Goal: Task Accomplishment & Management: Manage account settings

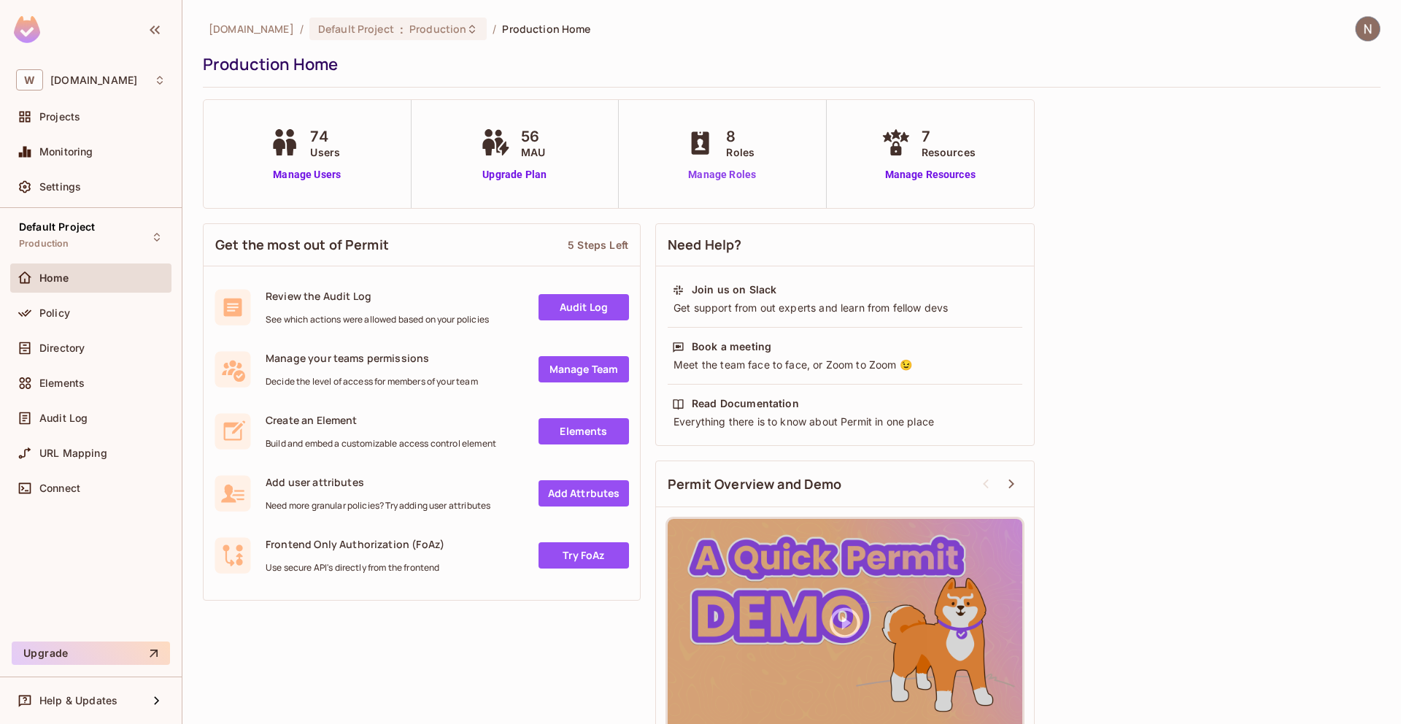
click at [716, 174] on link "Manage Roles" at bounding box center [722, 174] width 80 height 15
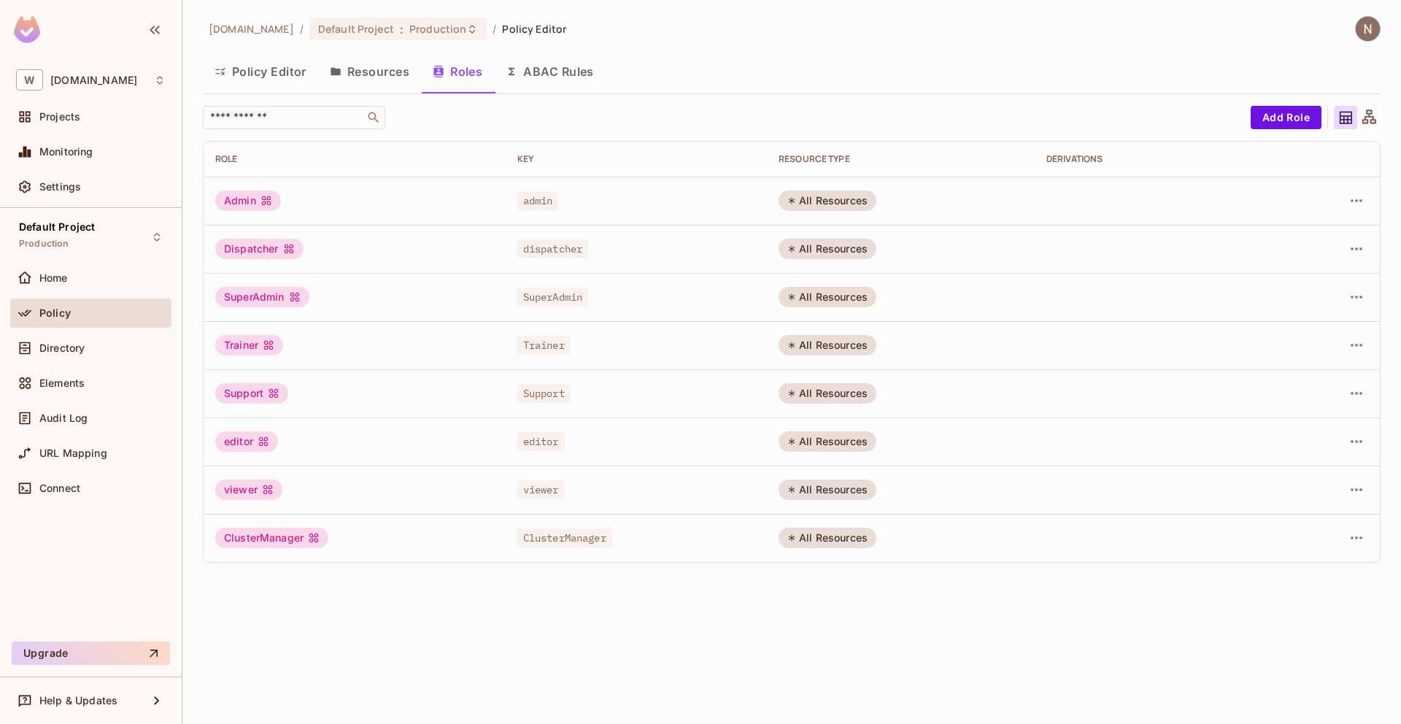
click at [384, 73] on button "Resources" at bounding box center [369, 71] width 103 height 36
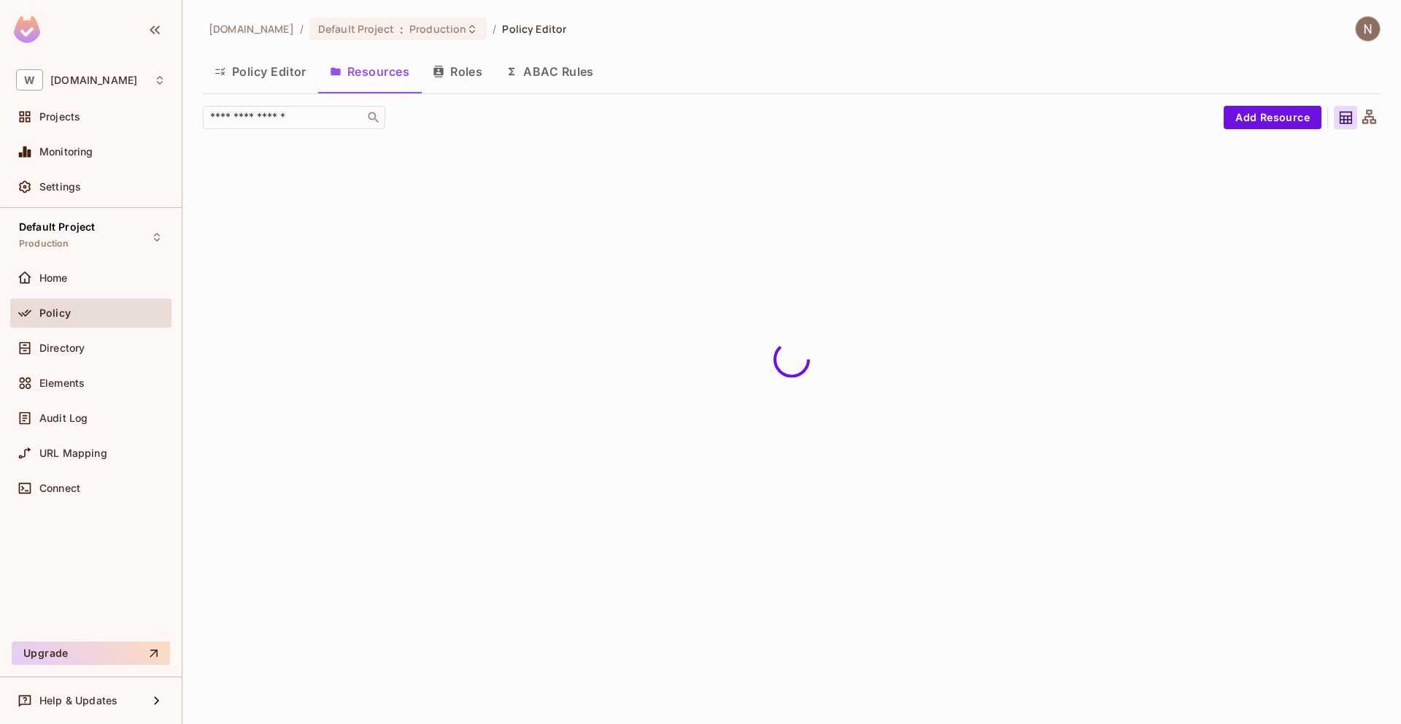
click at [293, 70] on button "Policy Editor" at bounding box center [260, 71] width 115 height 36
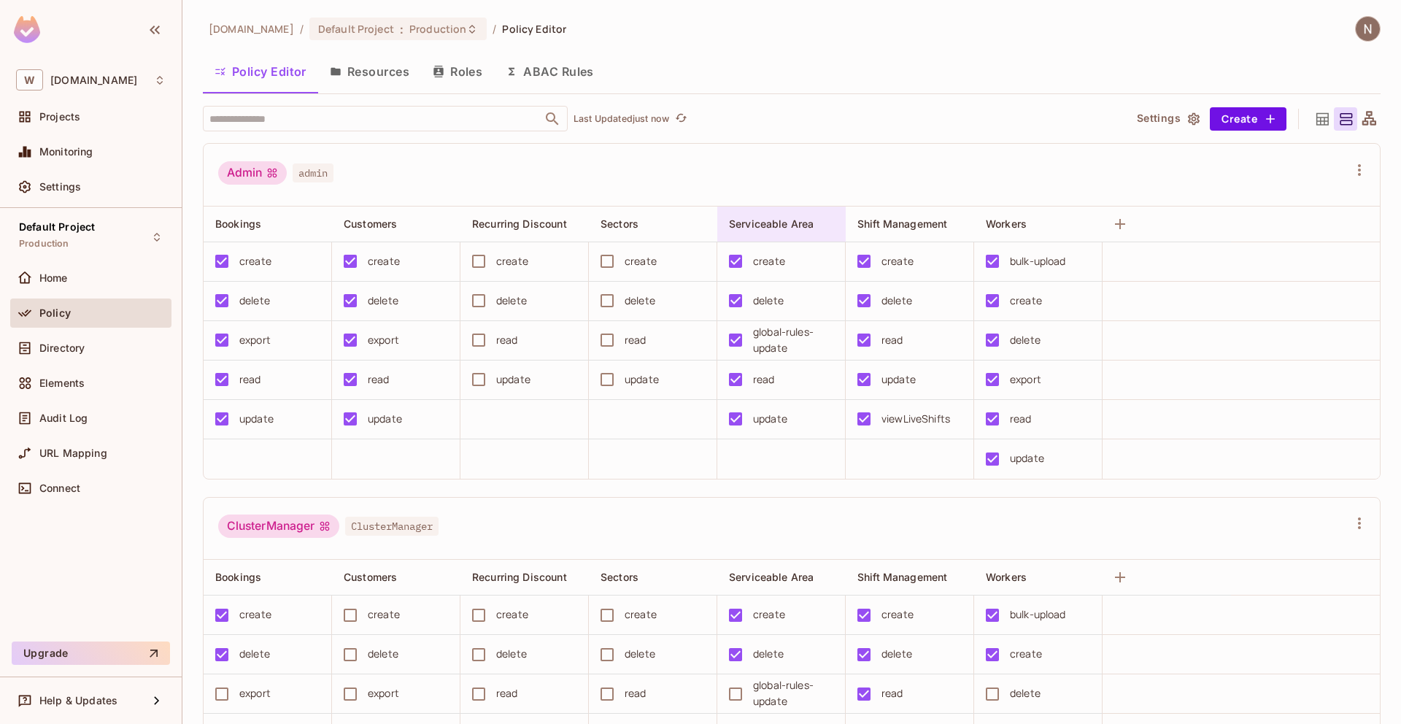
click at [780, 222] on span "Serviceable Area" at bounding box center [771, 224] width 85 height 12
